Goal: Information Seeking & Learning: Learn about a topic

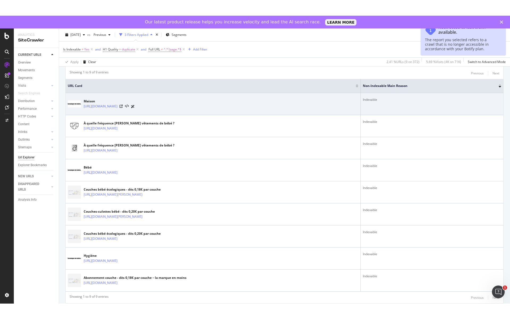
scroll to position [114, 0]
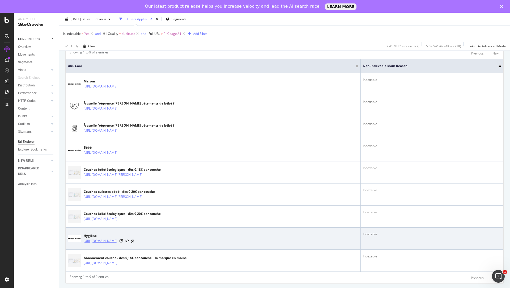
click at [117, 240] on link "https://lamarqueenmoins.fr/blogs/hygiene" at bounding box center [101, 240] width 34 height 5
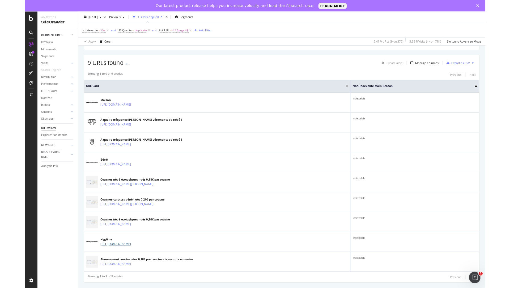
scroll to position [83, 0]
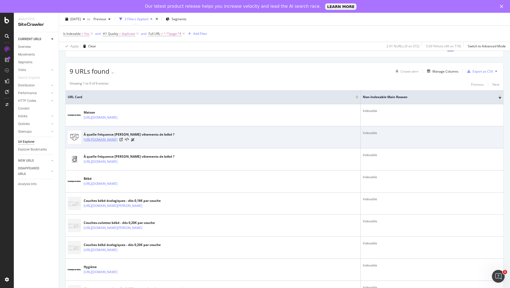
click at [117, 138] on link "[URL][DOMAIN_NAME]" at bounding box center [101, 139] width 34 height 5
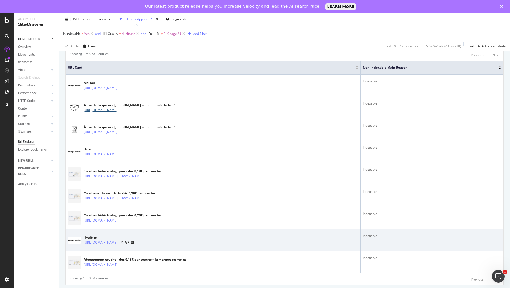
scroll to position [114, 0]
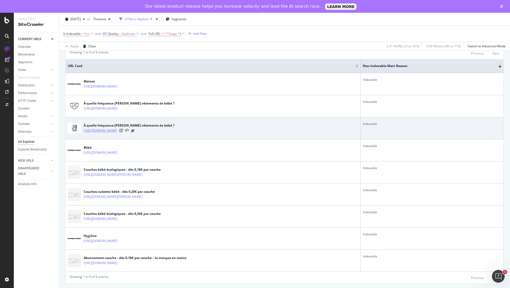
click at [117, 130] on link "https://lamarqueenmoins.fr/blogs/maison/frequence-laver-vetements-bebe" at bounding box center [101, 130] width 34 height 5
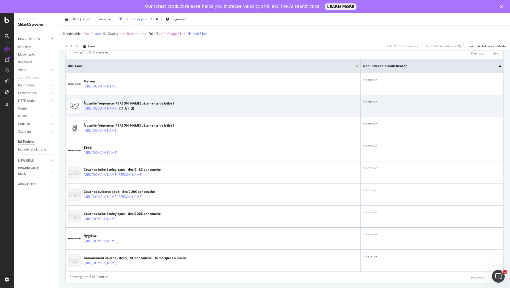
click at [117, 106] on link "[URL][DOMAIN_NAME]" at bounding box center [101, 108] width 34 height 5
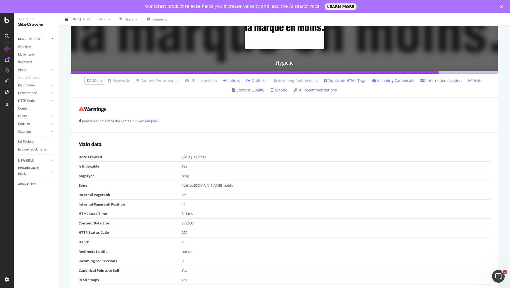
scroll to position [83, 0]
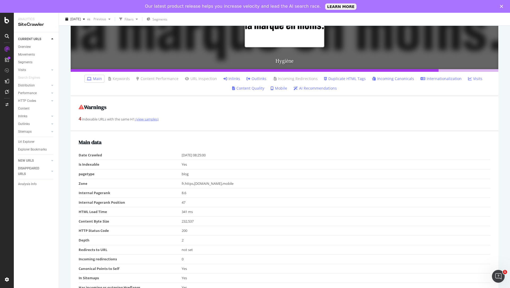
click at [148, 119] on link "(view samples)" at bounding box center [147, 119] width 24 height 5
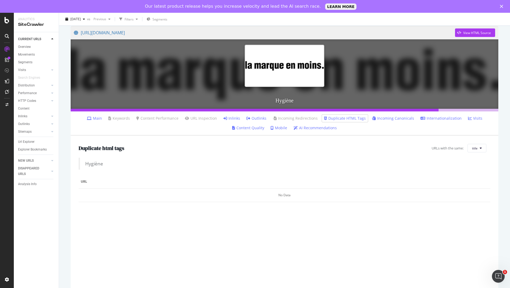
scroll to position [43, 0]
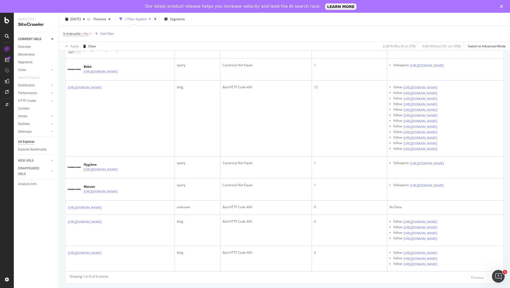
scroll to position [176, 0]
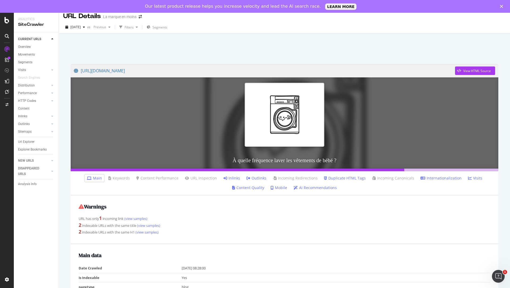
scroll to position [8, 0]
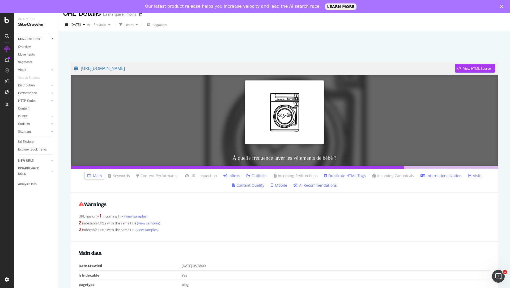
click at [285, 90] on div at bounding box center [284, 120] width 433 height 96
click at [264, 91] on div at bounding box center [284, 120] width 433 height 96
click at [204, 71] on link "https://lamarqueenmoins.fr/blogs/maison/frequence-laver-vetements-bebe" at bounding box center [264, 68] width 381 height 13
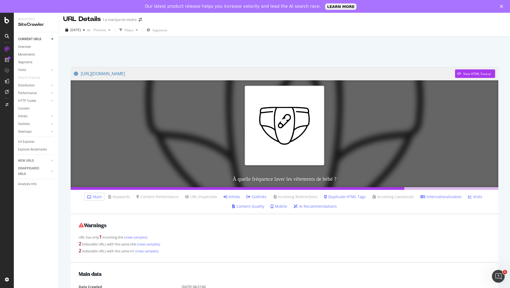
scroll to position [3, 0]
click at [302, 154] on img at bounding box center [285, 125] width 80 height 80
click at [226, 72] on link "[URL][DOMAIN_NAME]" at bounding box center [264, 73] width 381 height 13
